Goal: Task Accomplishment & Management: Use online tool/utility

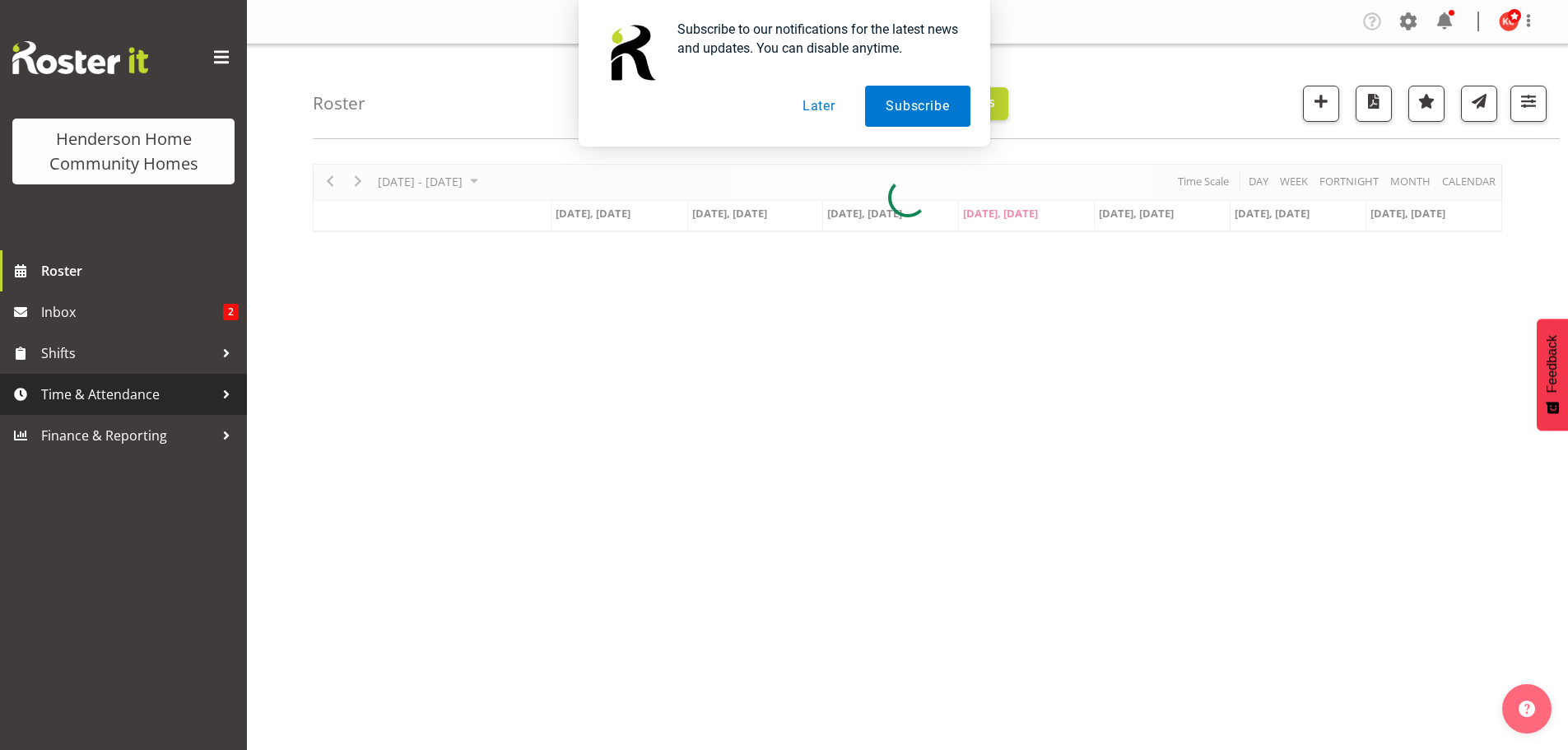
click at [58, 392] on span "Time & Attendance" at bounding box center [127, 394] width 173 height 24
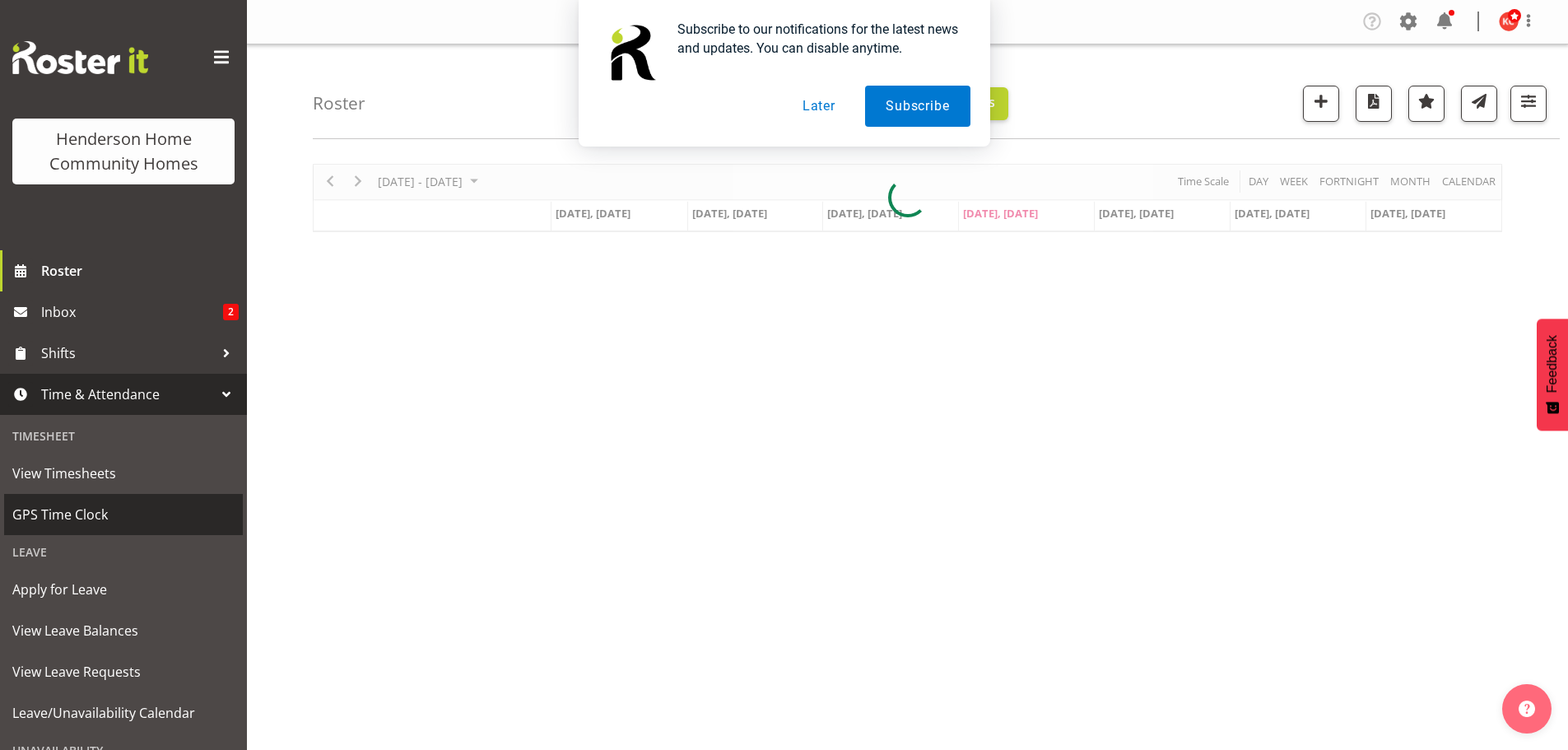
click at [59, 506] on span "GPS Time Clock" at bounding box center [123, 514] width 222 height 24
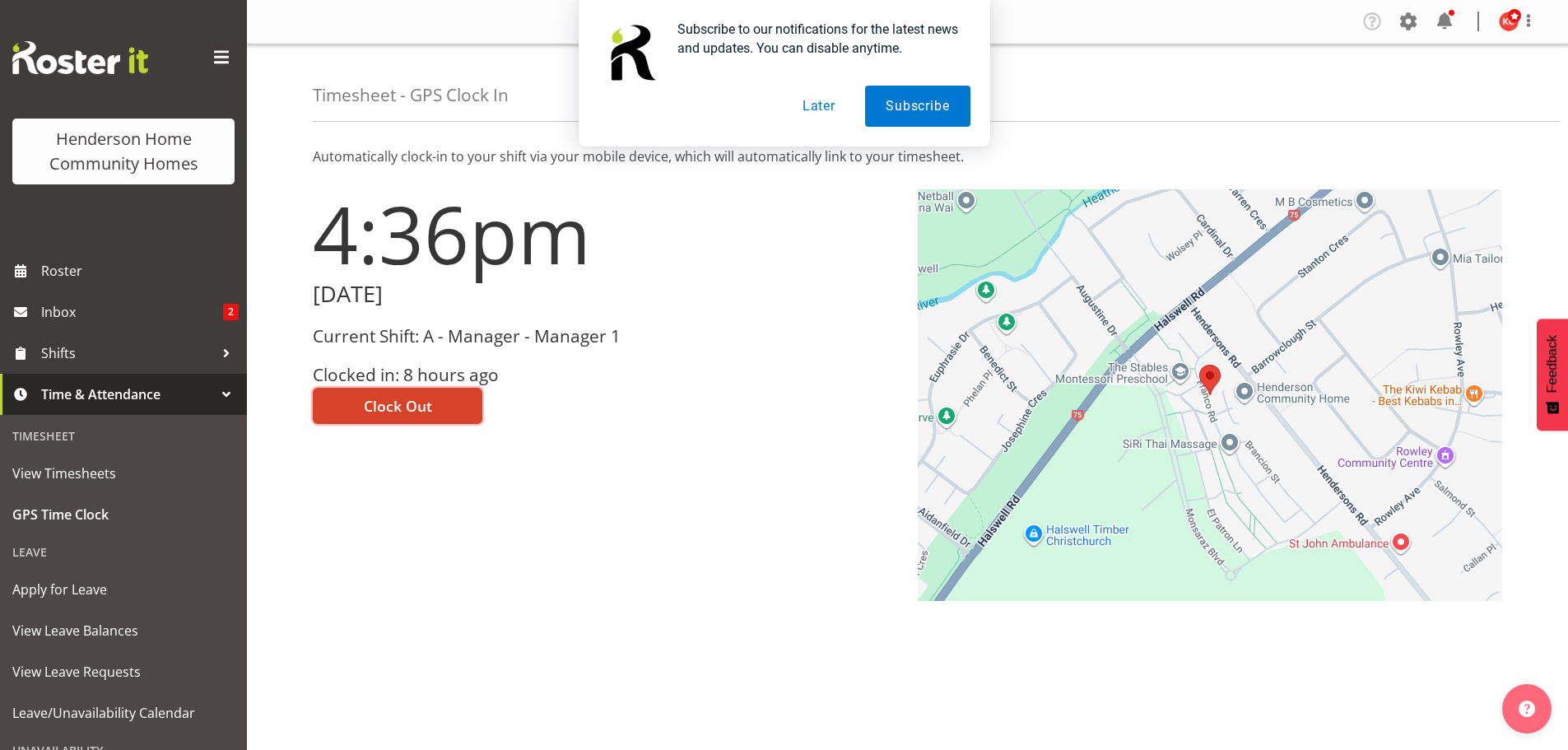
click at [360, 404] on button "Clock Out" at bounding box center [397, 406] width 169 height 36
